Goal: Task Accomplishment & Management: Use online tool/utility

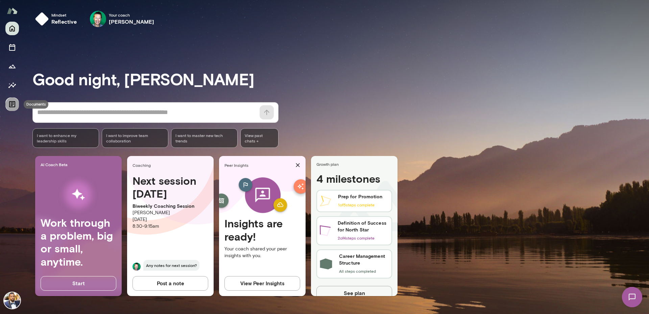
click at [9, 102] on icon "Documents" at bounding box center [12, 104] width 6 height 6
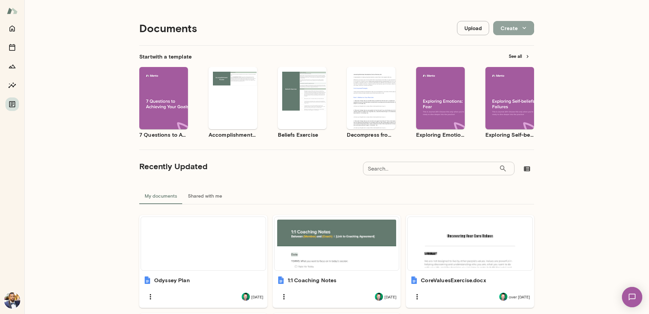
click at [506, 28] on button "Create" at bounding box center [513, 28] width 41 height 14
click at [476, 28] on div at bounding box center [324, 157] width 649 height 314
click at [478, 29] on button "Upload" at bounding box center [473, 28] width 32 height 14
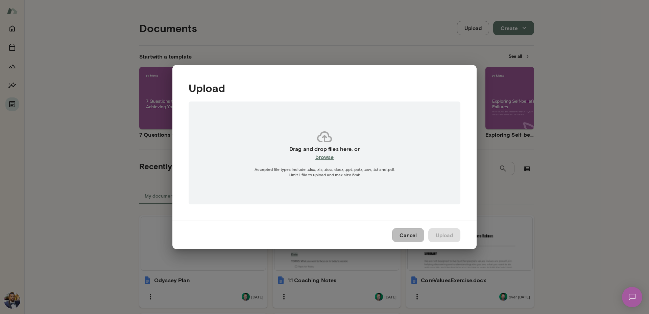
click at [416, 235] on button "Cancel" at bounding box center [408, 235] width 32 height 14
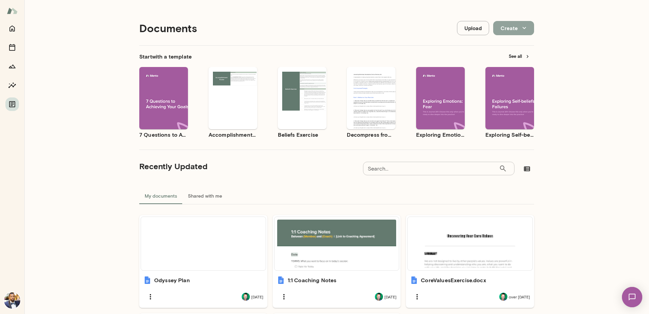
click at [513, 33] on button "Create" at bounding box center [513, 28] width 41 height 14
click at [513, 55] on li "Spreadsheet" at bounding box center [518, 56] width 52 height 12
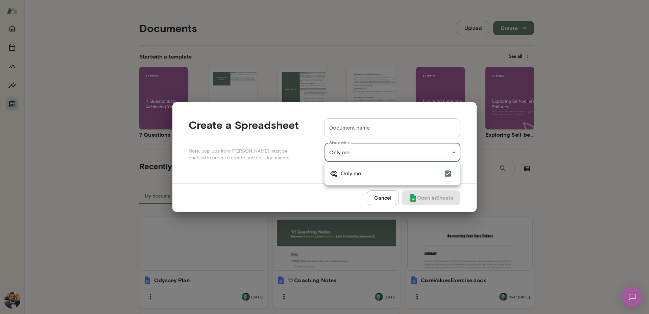
click at [407, 0] on div "Documents Upload Create Start with a template See all Use template Preview 7 Qu…" at bounding box center [324, 0] width 649 height 0
click at [390, 197] on div at bounding box center [324, 157] width 649 height 314
click at [389, 197] on button "Cancel" at bounding box center [383, 197] width 32 height 14
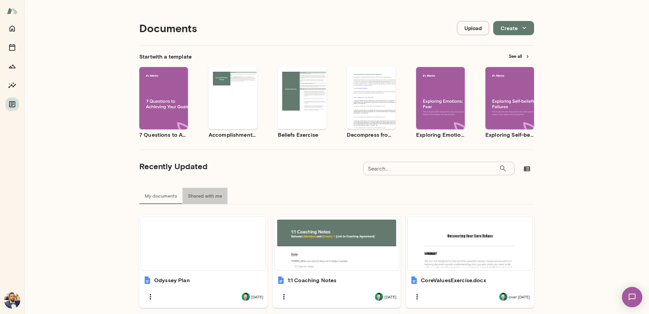
click at [201, 191] on button "Shared with me" at bounding box center [205, 196] width 45 height 16
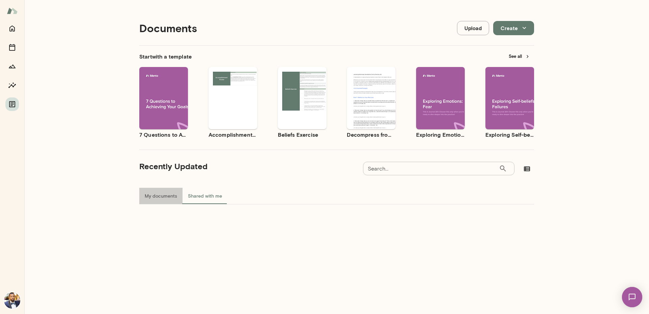
click at [157, 196] on button "My documents" at bounding box center [160, 196] width 43 height 16
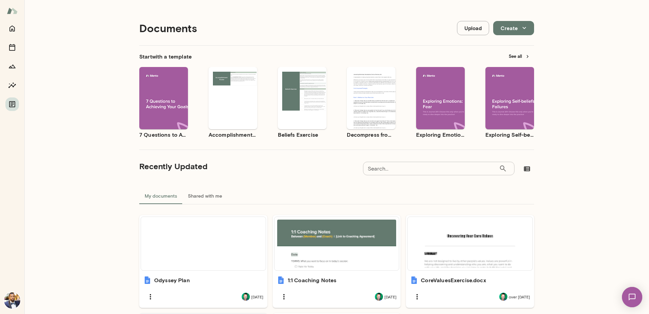
scroll to position [124, 0]
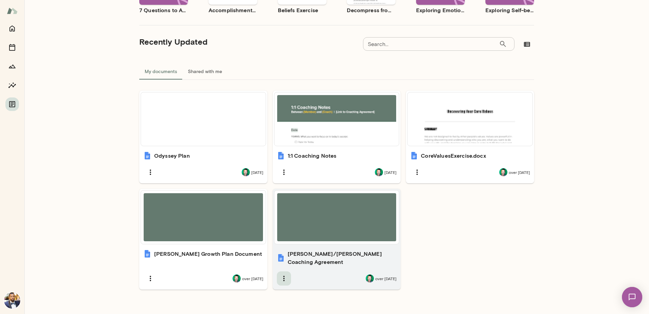
click at [280, 274] on icon "button" at bounding box center [284, 278] width 8 height 8
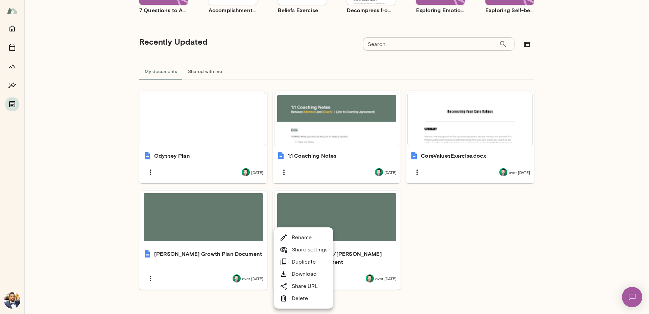
click at [593, 205] on div at bounding box center [324, 157] width 649 height 314
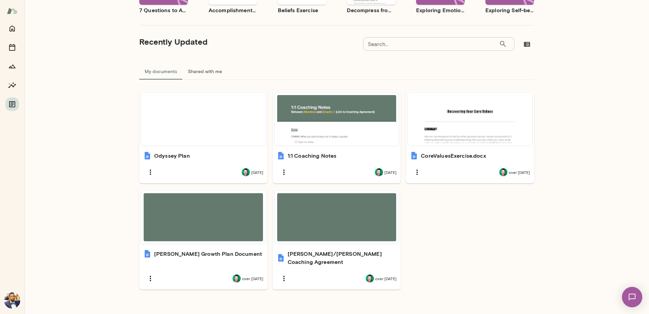
scroll to position [0, 0]
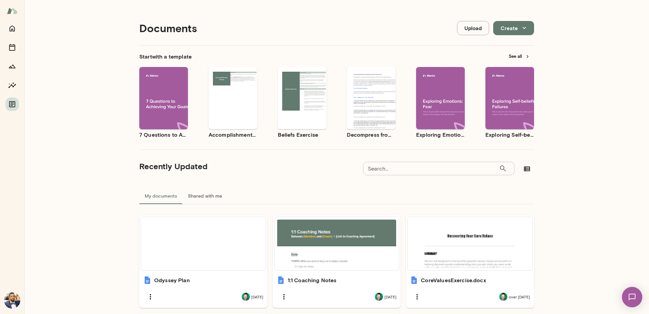
click at [526, 32] on button "Create" at bounding box center [513, 28] width 41 height 14
click at [512, 54] on li "Spreadsheet" at bounding box center [518, 56] width 52 height 12
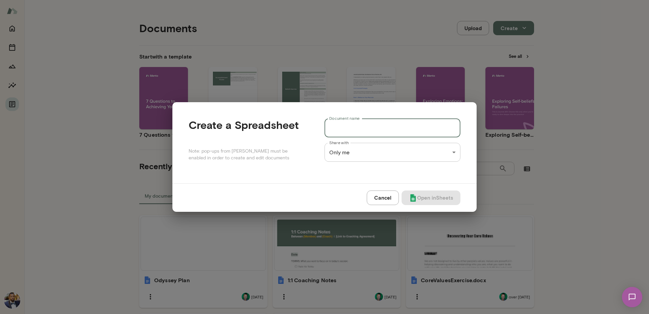
click at [383, 135] on input "Document name" at bounding box center [392, 127] width 136 height 19
type input "****"
click at [414, 198] on img "submit" at bounding box center [413, 198] width 8 height 8
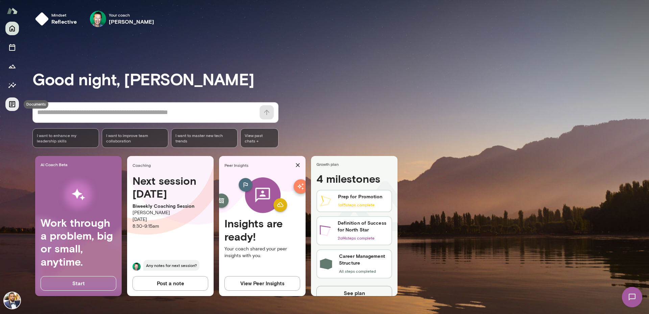
click at [14, 105] on icon "Documents" at bounding box center [12, 104] width 8 height 8
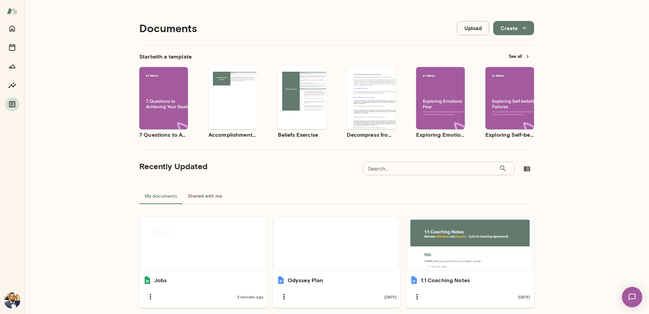
click at [505, 61] on button "See all" at bounding box center [519, 56] width 29 height 10
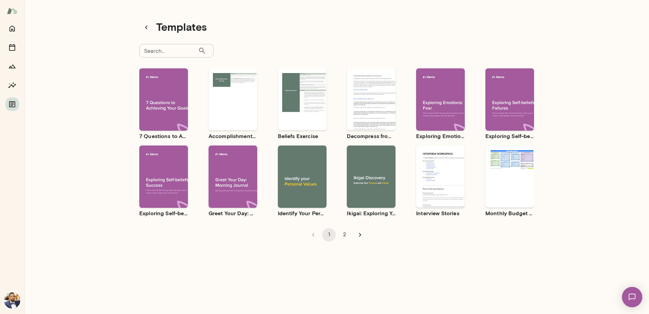
click at [340, 233] on button "2" at bounding box center [345, 235] width 14 height 14
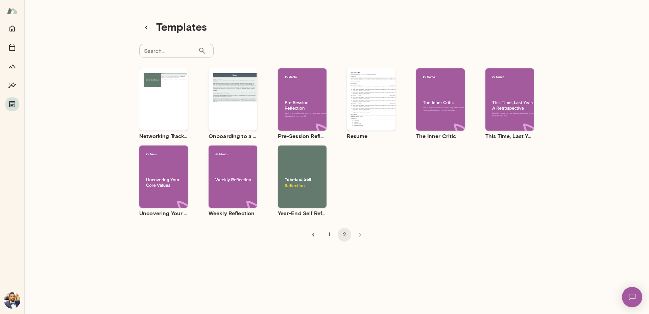
click at [322, 232] on button "1" at bounding box center [329, 235] width 14 height 14
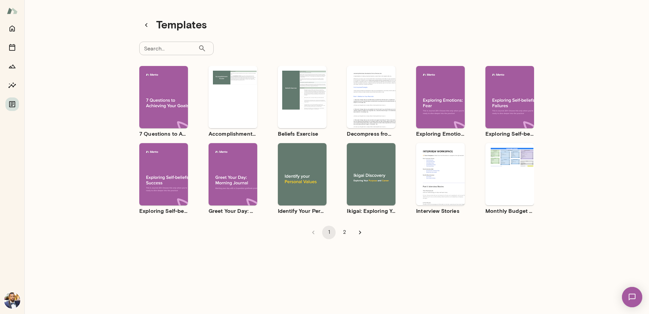
scroll to position [3, 0]
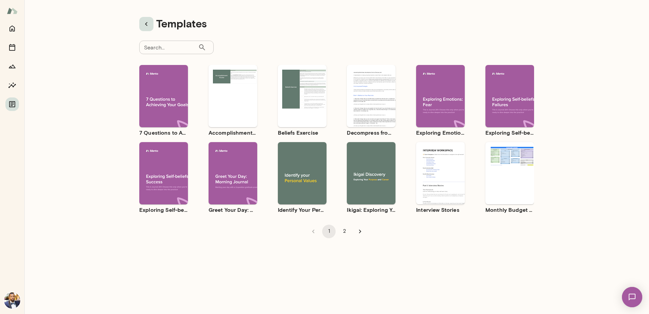
click at [147, 23] on icon "button" at bounding box center [146, 24] width 8 height 8
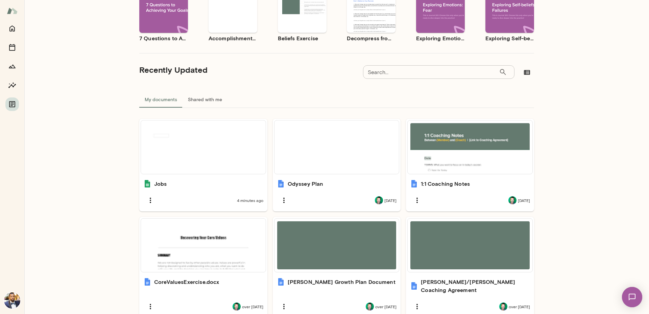
scroll to position [124, 0]
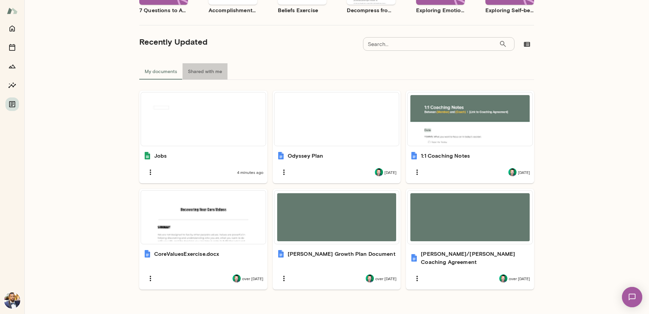
click at [199, 74] on button "Shared with me" at bounding box center [205, 71] width 45 height 16
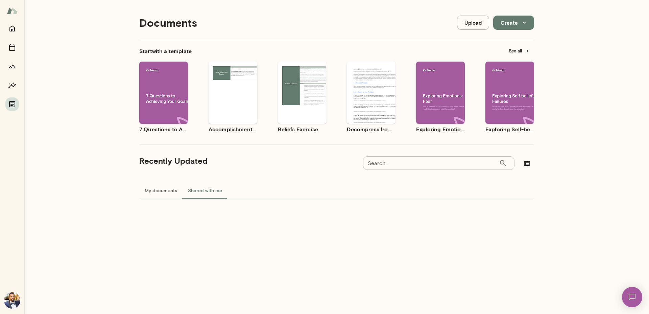
click at [157, 187] on button "My documents" at bounding box center [160, 190] width 43 height 16
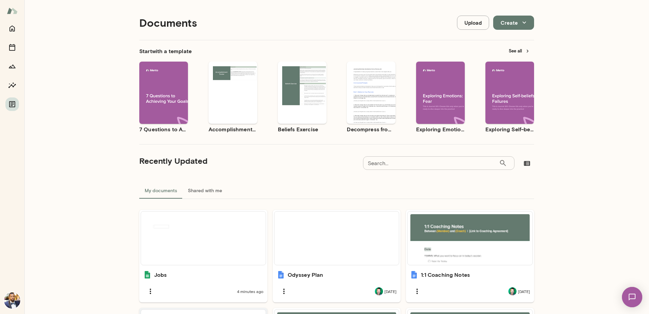
scroll to position [124, 0]
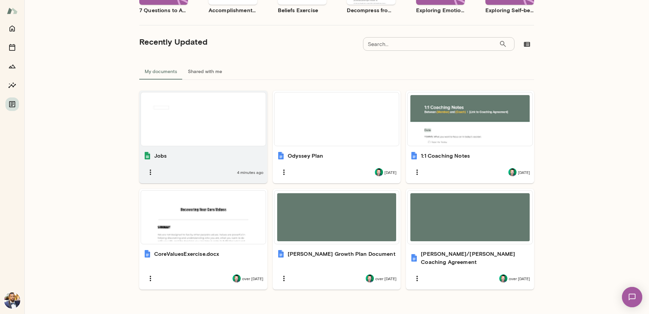
click at [200, 128] on div at bounding box center [203, 119] width 119 height 48
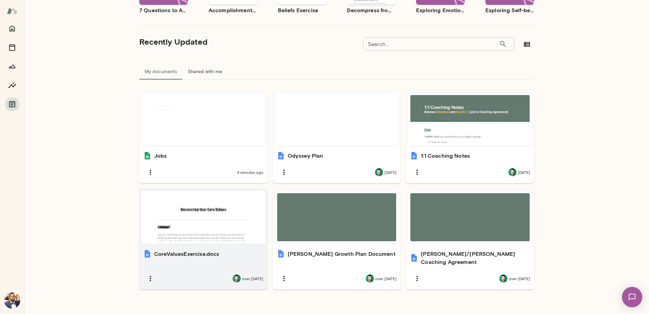
click at [233, 274] on img at bounding box center [237, 278] width 8 height 8
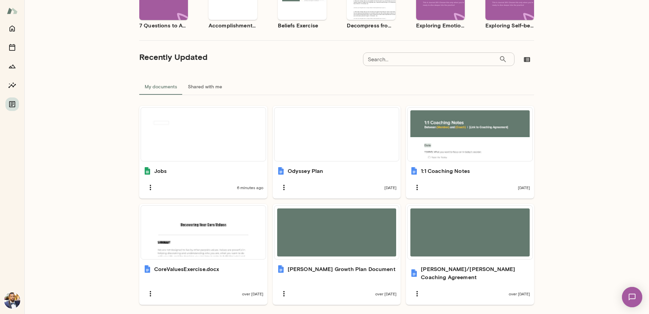
scroll to position [124, 0]
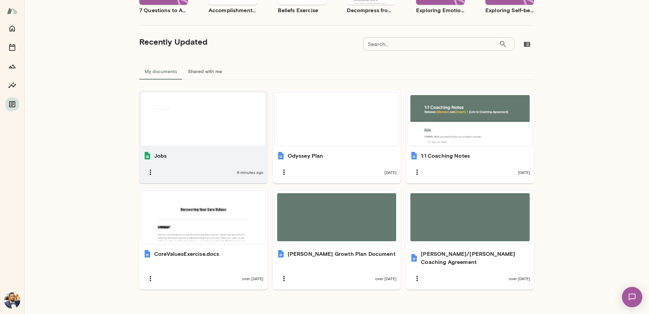
click at [176, 165] on div "6 minutes ago" at bounding box center [203, 172] width 120 height 14
